Goal: Information Seeking & Learning: Learn about a topic

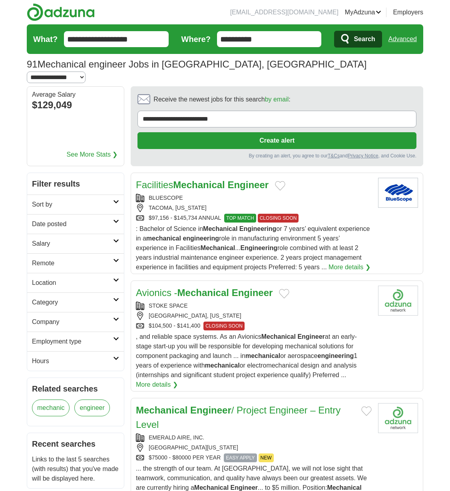
click at [100, 337] on h2 "Employment type" at bounding box center [72, 342] width 81 height 10
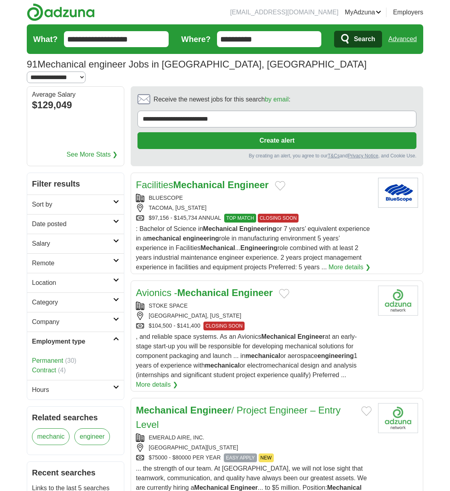
click at [113, 337] on icon at bounding box center [116, 339] width 6 height 4
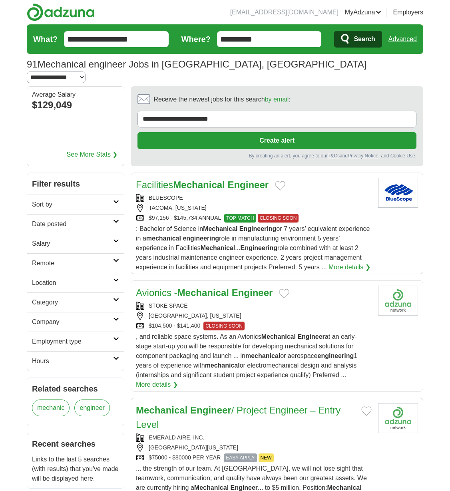
click at [76, 357] on h2 "Hours" at bounding box center [72, 362] width 81 height 10
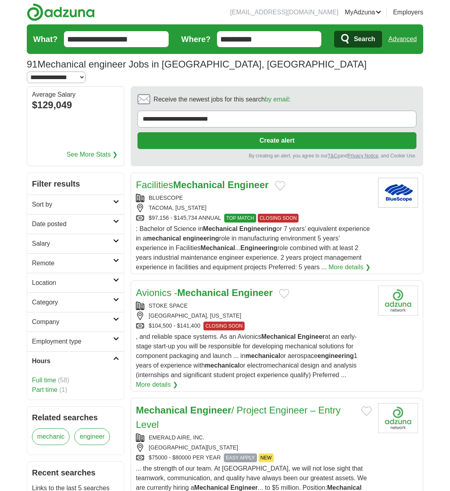
click at [64, 377] on span "(58)" at bounding box center [63, 380] width 11 height 7
click at [38, 377] on link "Full time" at bounding box center [44, 380] width 24 height 7
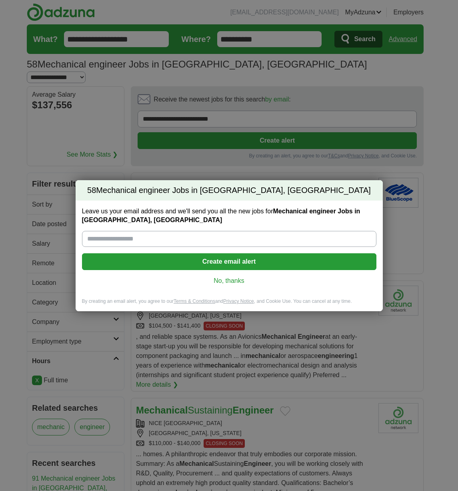
click at [226, 280] on link "No, thanks" at bounding box center [228, 281] width 281 height 9
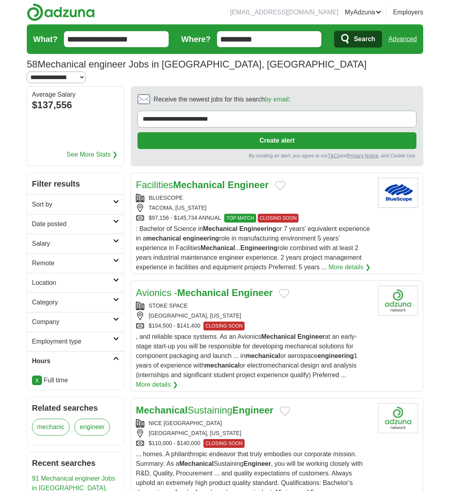
click at [102, 278] on h2 "Location" at bounding box center [72, 283] width 81 height 10
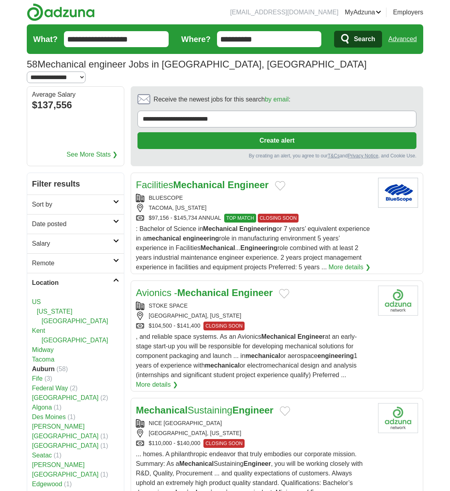
click at [34, 299] on link "US" at bounding box center [36, 302] width 9 height 7
click at [114, 278] on icon at bounding box center [116, 280] width 6 height 4
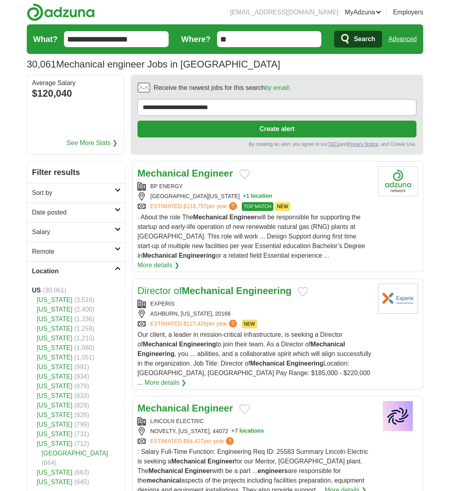
click at [115, 267] on icon at bounding box center [118, 269] width 6 height 4
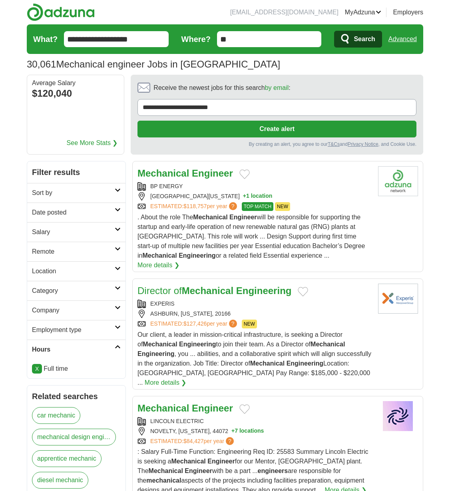
click at [120, 215] on link "Date posted" at bounding box center [76, 213] width 98 height 20
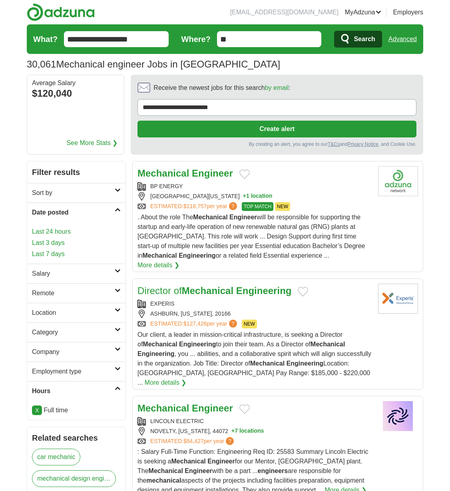
click at [58, 233] on link "Last 24 hours" at bounding box center [76, 232] width 89 height 10
click at [54, 240] on link "Last 3 days" at bounding box center [76, 243] width 89 height 10
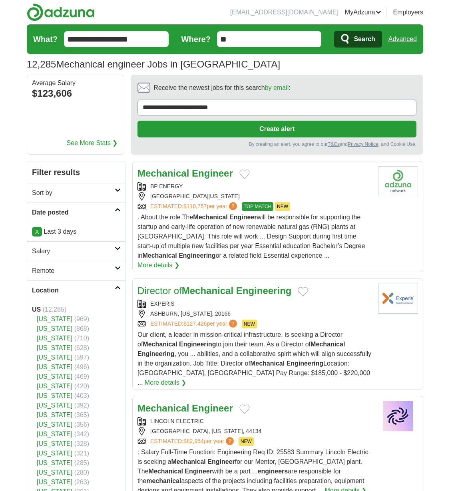
click at [112, 288] on h2 "Location" at bounding box center [73, 291] width 83 height 10
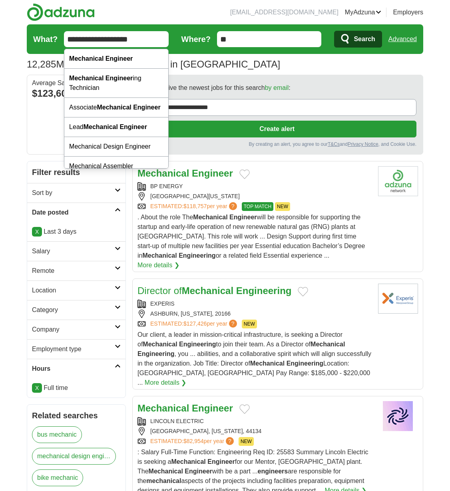
drag, startPoint x: 162, startPoint y: 41, endPoint x: -71, endPoint y: 22, distance: 233.1
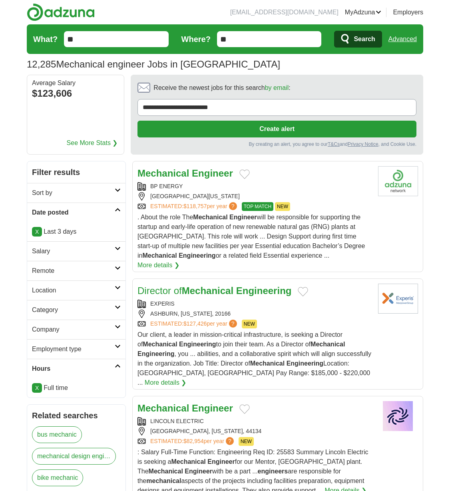
type input "*"
type input "**********"
click at [334, 31] on button "Search" at bounding box center [358, 39] width 48 height 17
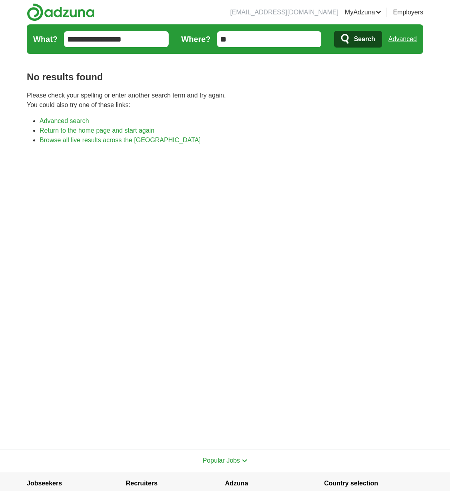
click at [149, 40] on input "**********" at bounding box center [116, 39] width 105 height 16
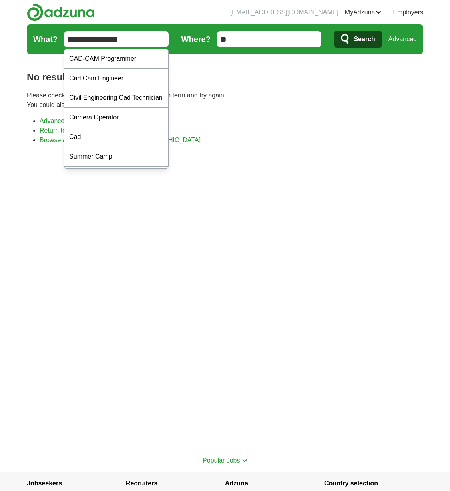
type input "**********"
click at [334, 31] on button "Search" at bounding box center [358, 39] width 48 height 17
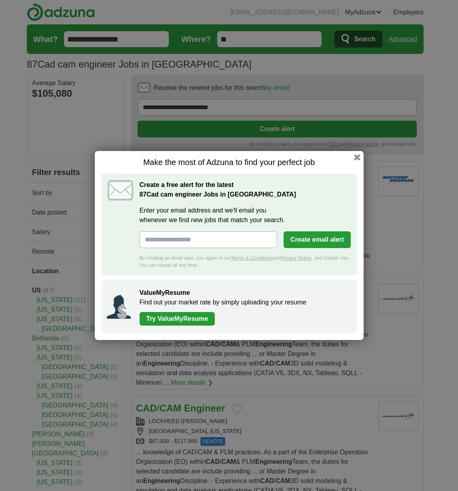
click at [355, 161] on h1 "Make the most of Adzuna to find your perfect job" at bounding box center [229, 163] width 256 height 10
click at [355, 155] on button "button" at bounding box center [356, 157] width 9 height 9
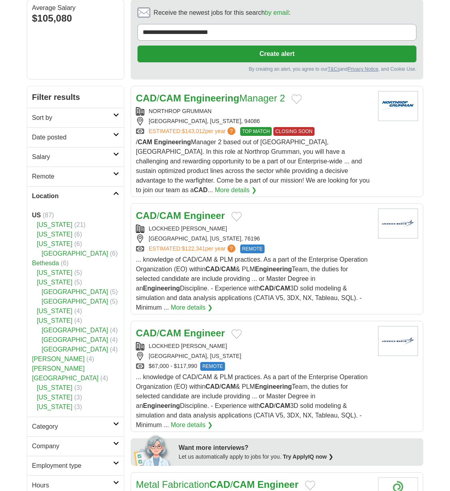
scroll to position [100, 0]
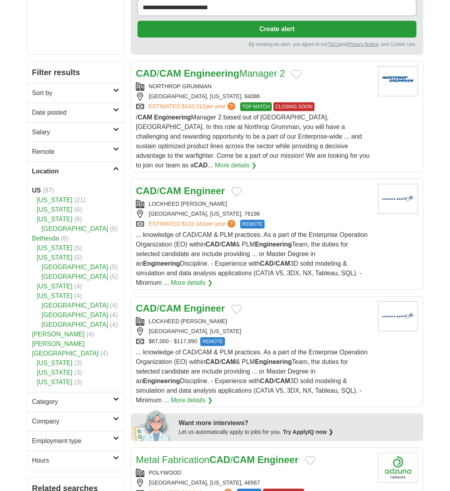
click at [199, 186] on strong "Engineer" at bounding box center [204, 191] width 41 height 11
